Goal: Navigation & Orientation: Find specific page/section

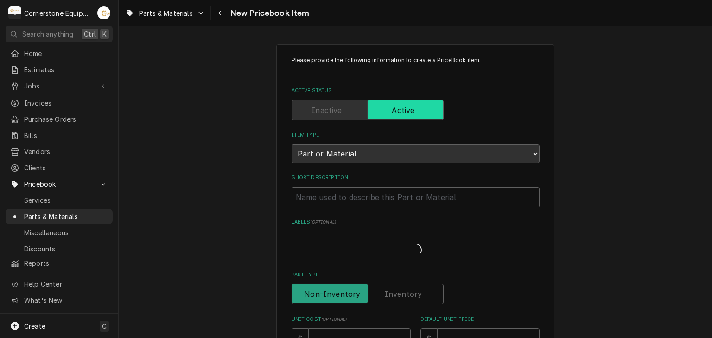
type textarea "x"
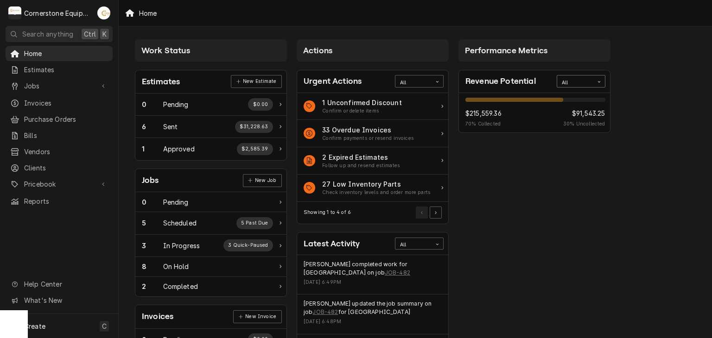
click at [594, 82] on div "Card Data Filter Control" at bounding box center [599, 82] width 12 height 12
click at [592, 124] on div "This Month" at bounding box center [581, 126] width 48 height 11
click at [240, 282] on div "2 Completed" at bounding box center [207, 287] width 131 height 10
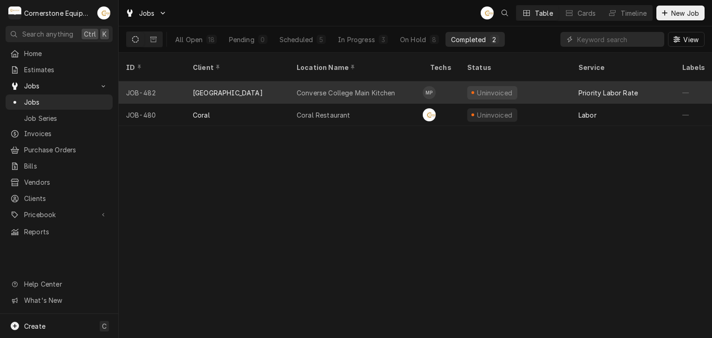
click at [331, 88] on div "Converse College Main Kitchen" at bounding box center [346, 93] width 99 height 10
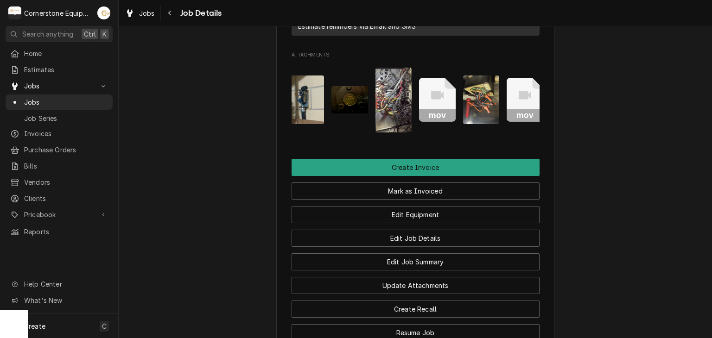
scroll to position [0, 15]
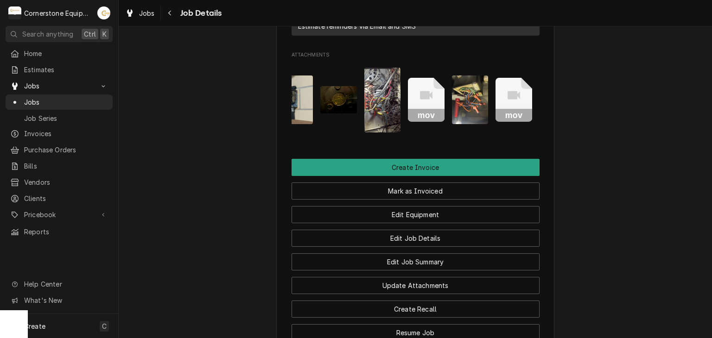
click at [464, 102] on img "Attachments" at bounding box center [470, 100] width 37 height 49
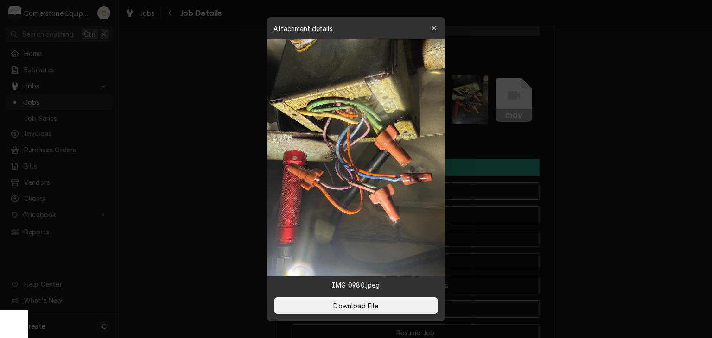
click at [437, 31] on div "button" at bounding box center [433, 28] width 9 height 9
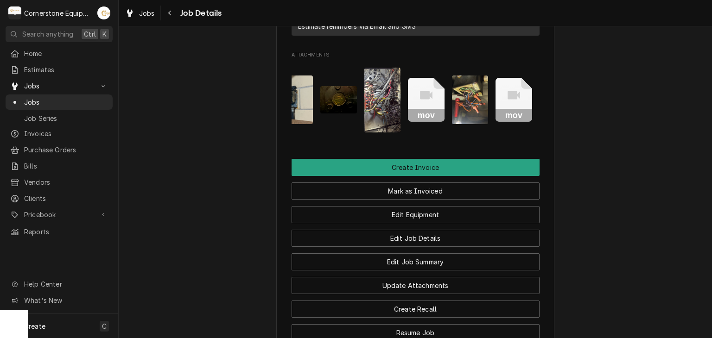
click at [384, 112] on img "Attachments" at bounding box center [382, 100] width 37 height 65
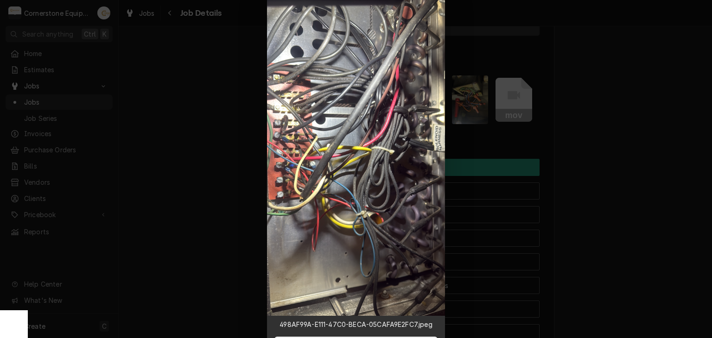
click at [503, 94] on div at bounding box center [356, 169] width 712 height 338
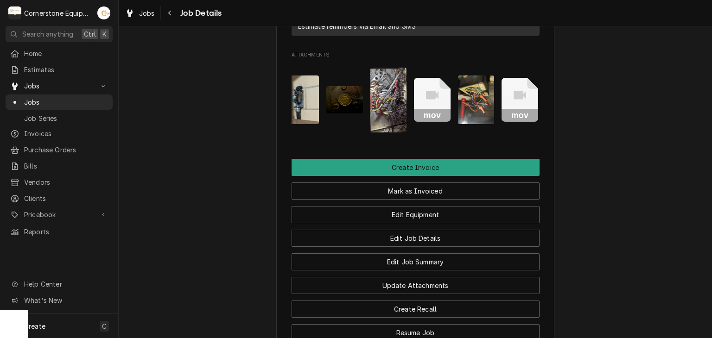
scroll to position [0, 0]
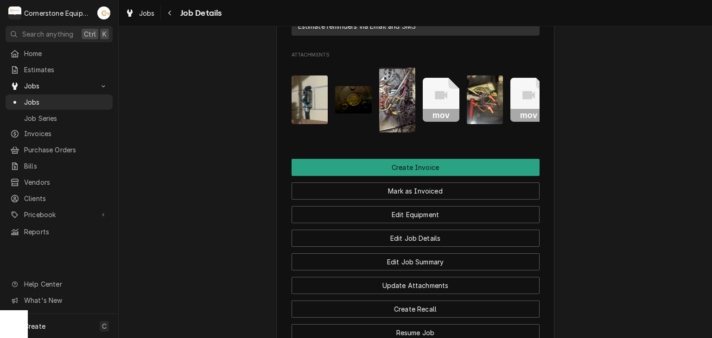
click at [365, 97] on img "Attachments" at bounding box center [353, 99] width 37 height 27
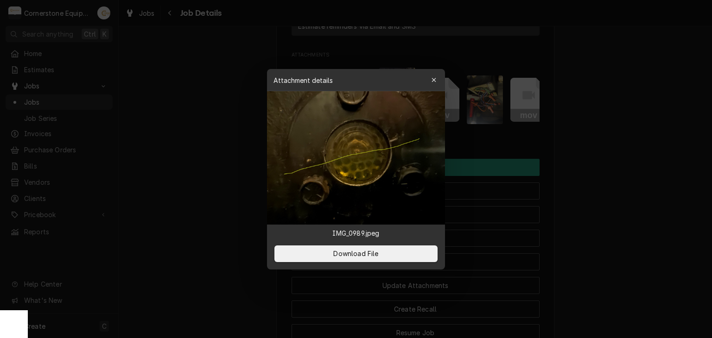
click at [441, 86] on div "Attachment details Close" at bounding box center [356, 80] width 178 height 22
click at [435, 82] on icon "button" at bounding box center [433, 80] width 5 height 6
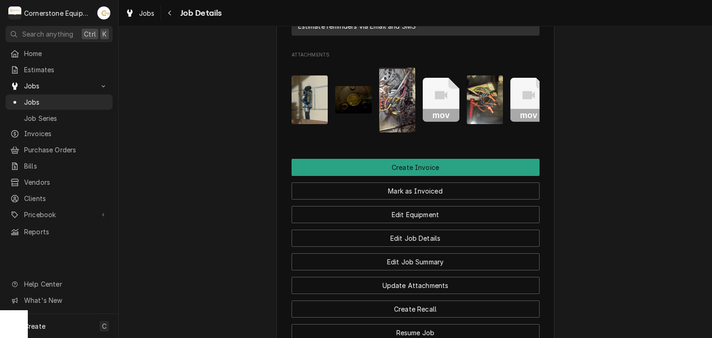
click at [405, 79] on img "Attachments" at bounding box center [397, 100] width 37 height 65
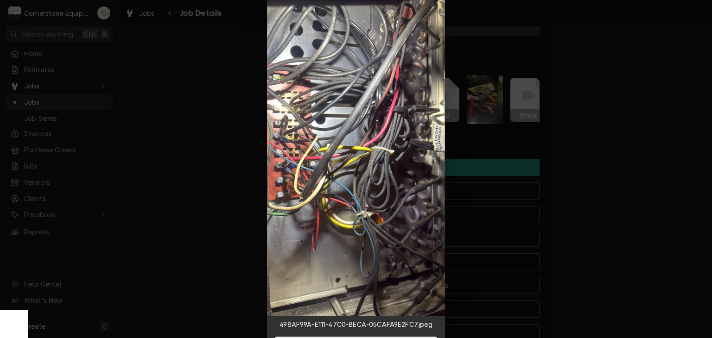
click at [575, 58] on div at bounding box center [356, 169] width 712 height 338
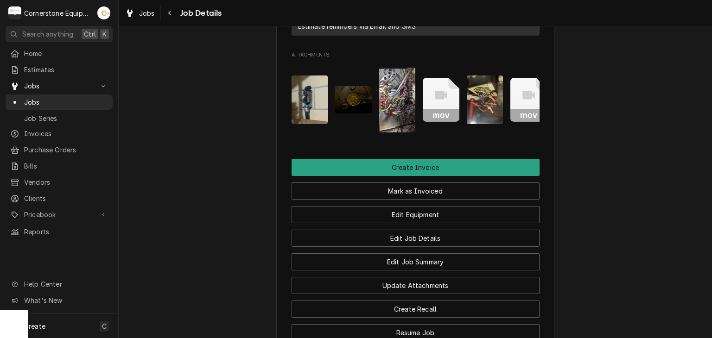
drag, startPoint x: 514, startPoint y: 135, endPoint x: 519, endPoint y: 137, distance: 5.2
drag, startPoint x: 517, startPoint y: 132, endPoint x: 524, endPoint y: 131, distance: 7.0
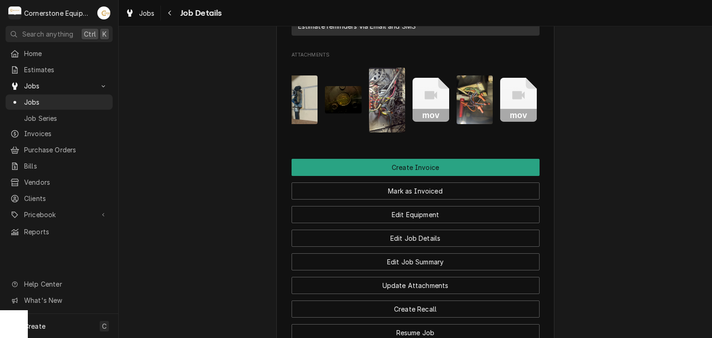
scroll to position [0, 15]
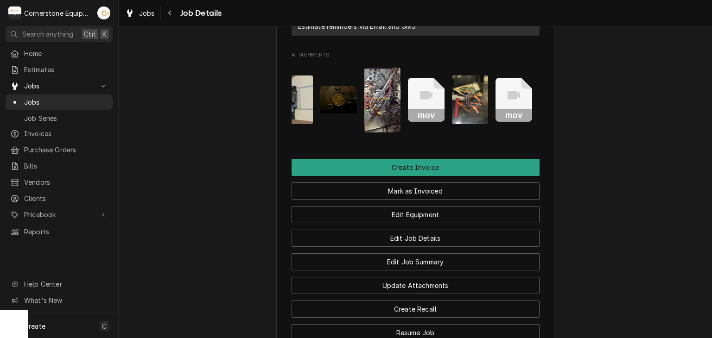
click at [508, 89] on icon "Attachments" at bounding box center [513, 100] width 37 height 44
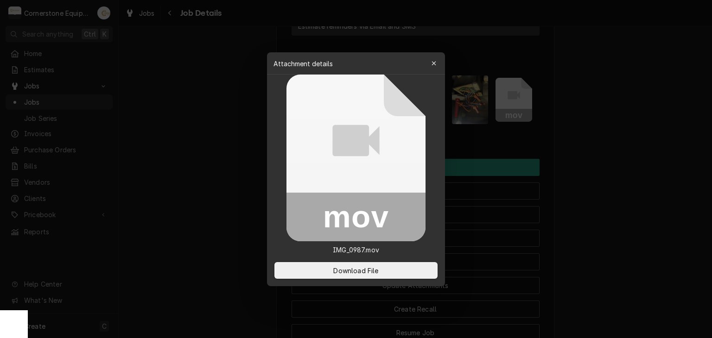
drag, startPoint x: 426, startPoint y: 74, endPoint x: 427, endPoint y: 80, distance: 5.6
click at [427, 80] on div "Attachment details Close mov IMG_0987.mov Download File" at bounding box center [356, 169] width 178 height 234
drag, startPoint x: 433, startPoint y: 63, endPoint x: 436, endPoint y: 59, distance: 5.2
click at [434, 62] on icon "button" at bounding box center [433, 63] width 5 height 6
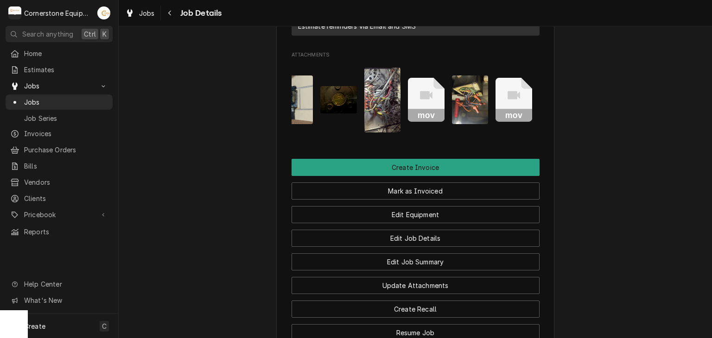
drag, startPoint x: 474, startPoint y: 123, endPoint x: 465, endPoint y: 125, distance: 9.0
click at [465, 125] on div "mov mov" at bounding box center [415, 100] width 248 height 80
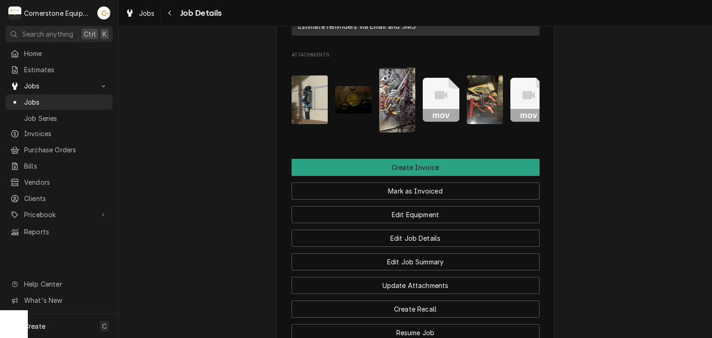
click at [314, 82] on img "Attachments" at bounding box center [309, 100] width 37 height 49
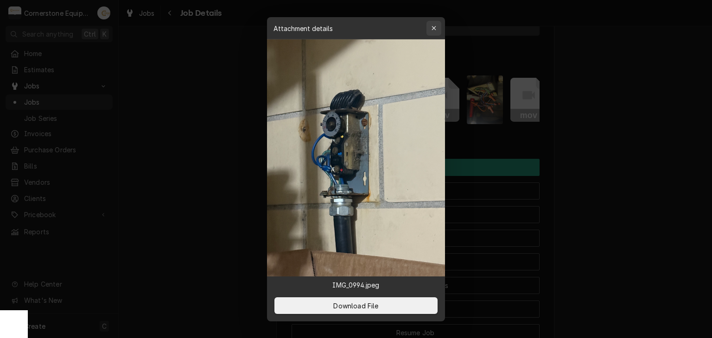
click at [439, 21] on button "button" at bounding box center [433, 28] width 15 height 15
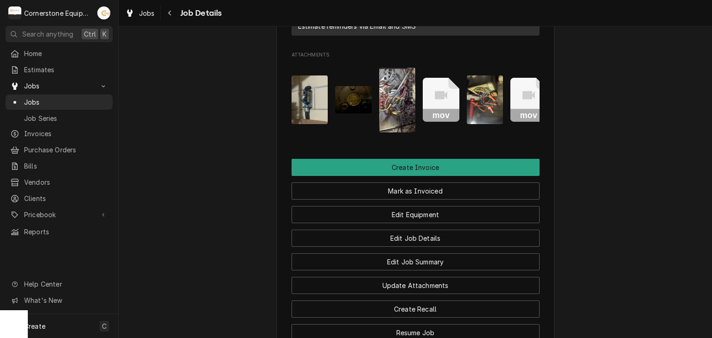
scroll to position [910, 0]
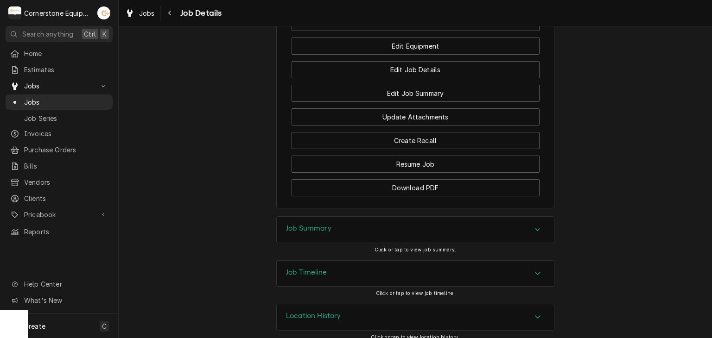
click at [109, 103] on div "Jobs" at bounding box center [58, 102] width 103 height 12
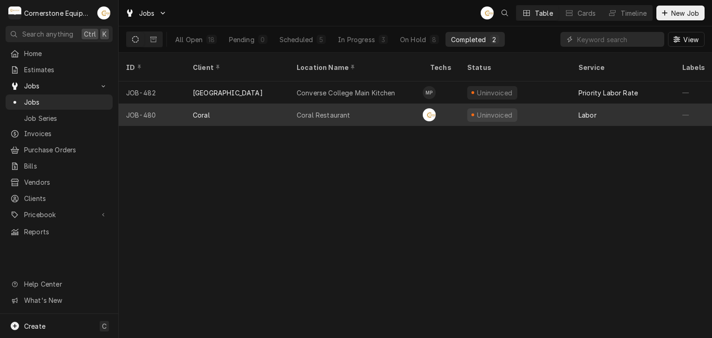
click at [363, 104] on div "Coral Restaurant" at bounding box center [355, 115] width 133 height 22
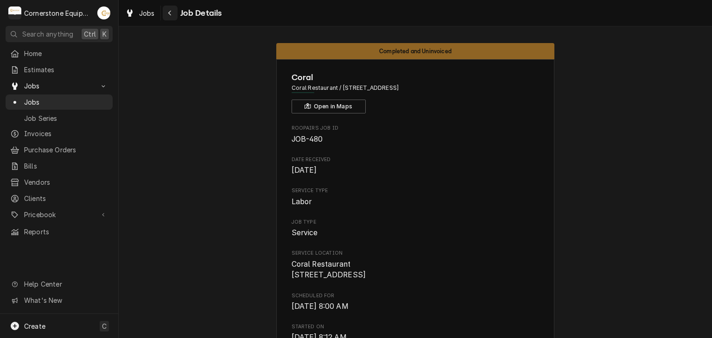
click at [168, 13] on icon "Navigate back" at bounding box center [169, 13] width 3 height 5
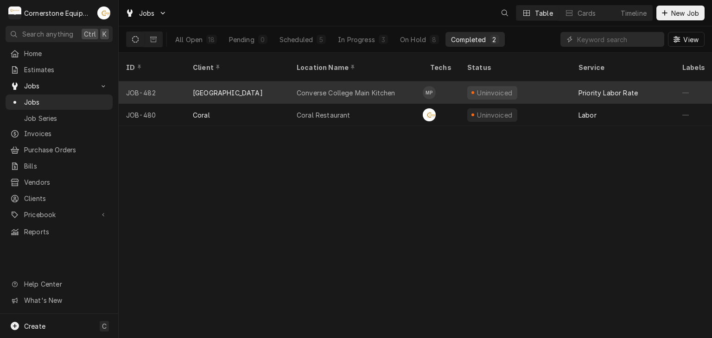
click at [356, 82] on div "Converse College Main Kitchen" at bounding box center [355, 93] width 133 height 22
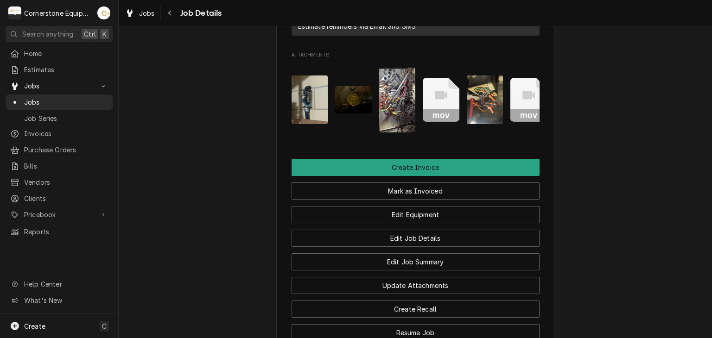
scroll to position [910, 0]
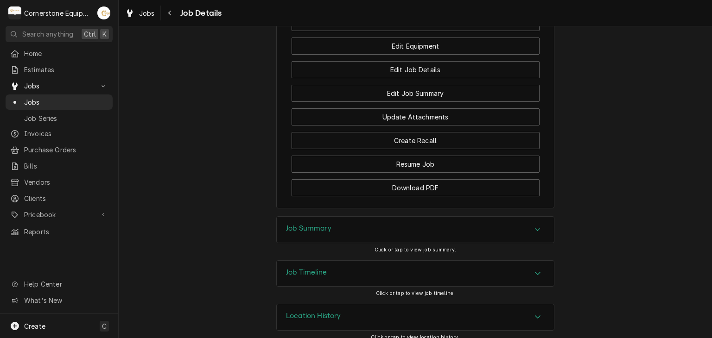
click at [341, 217] on div "Job Summary" at bounding box center [415, 230] width 277 height 26
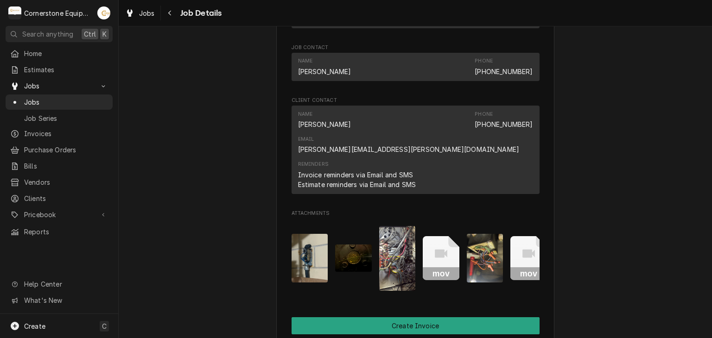
scroll to position [768, 0]
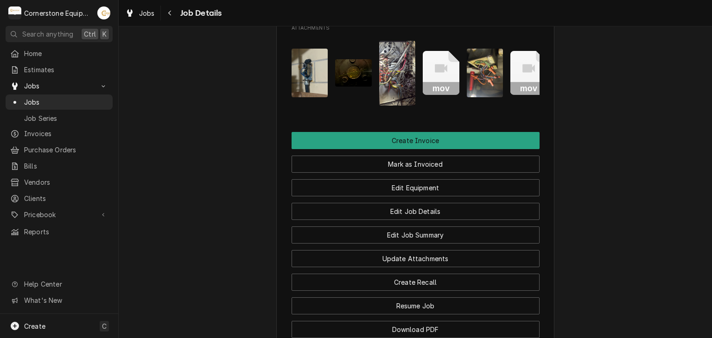
click at [311, 66] on img "Attachments" at bounding box center [309, 73] width 37 height 49
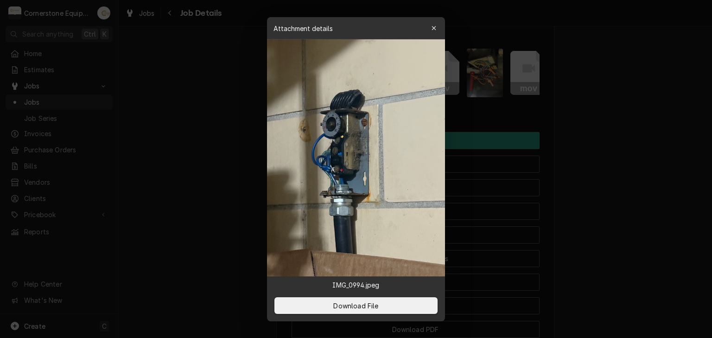
click at [253, 86] on div at bounding box center [356, 169] width 712 height 338
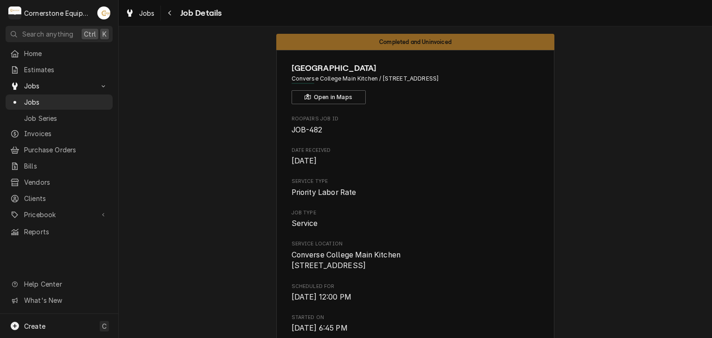
scroll to position [0, 0]
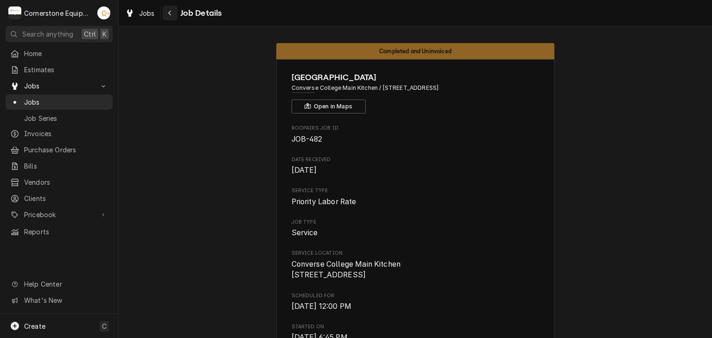
click at [172, 10] on div "Navigate back" at bounding box center [169, 12] width 9 height 9
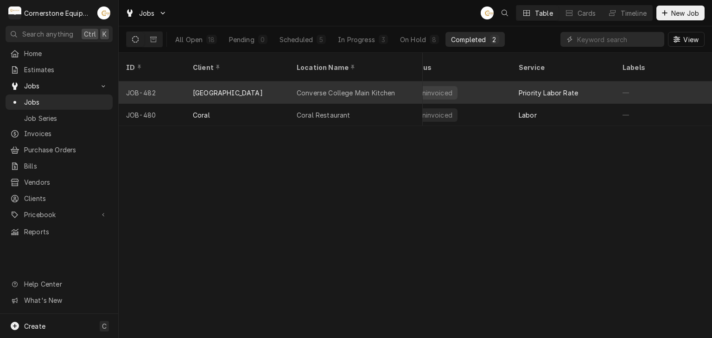
scroll to position [0, 76]
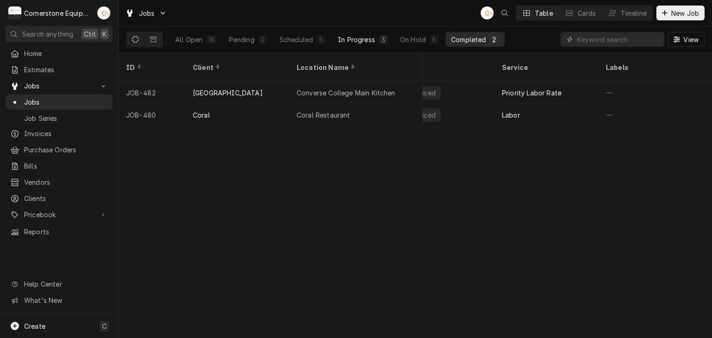
click at [371, 35] on div "In Progress" at bounding box center [356, 40] width 37 height 10
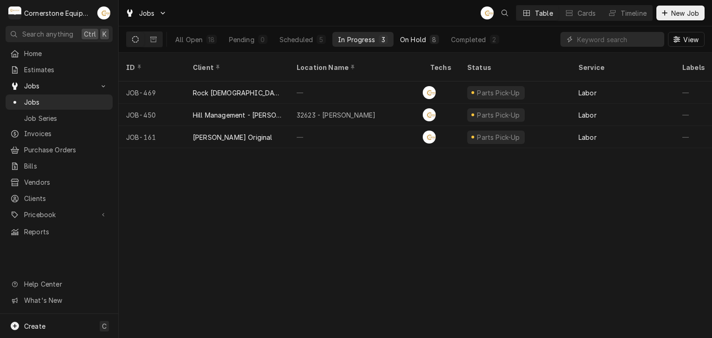
click at [436, 41] on div "8" at bounding box center [434, 40] width 6 height 10
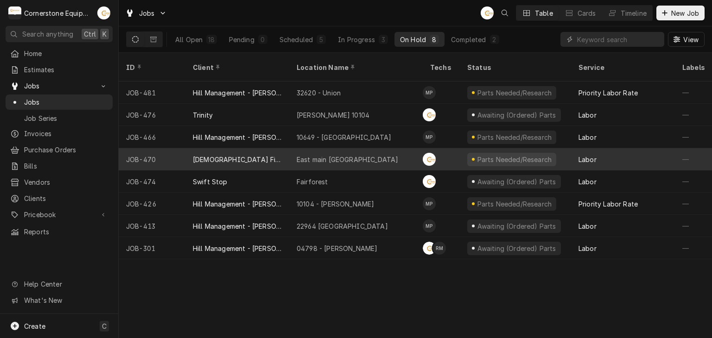
click at [339, 155] on div "East main Spartanburg" at bounding box center [347, 160] width 101 height 10
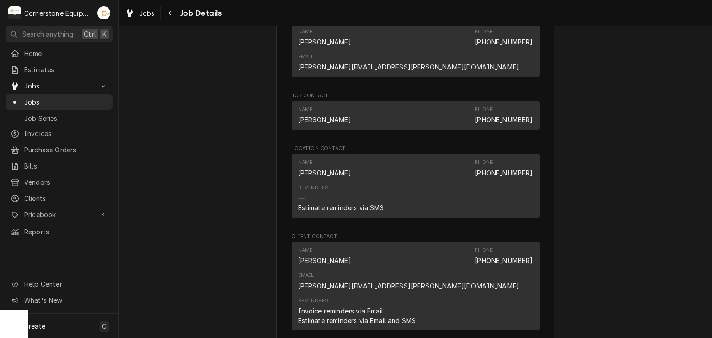
scroll to position [927, 0]
